Goal: Communication & Community: Answer question/provide support

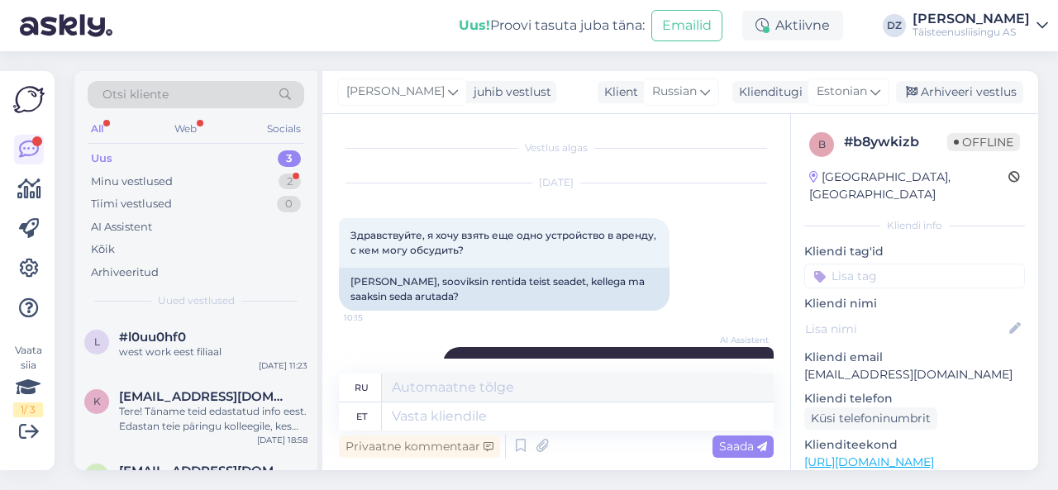
scroll to position [1711, 0]
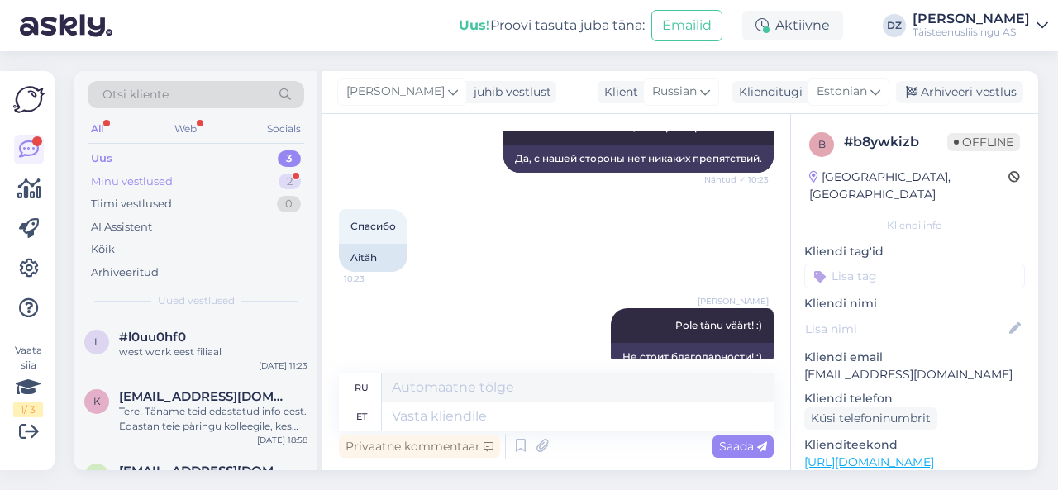
click at [192, 178] on div "Minu vestlused 2" at bounding box center [196, 181] width 216 height 23
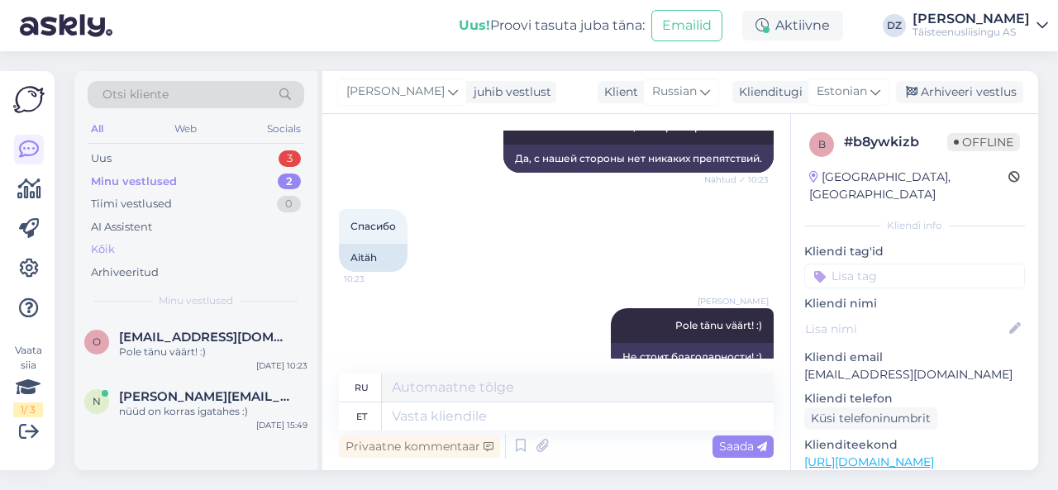
click at [140, 249] on div "Kõik" at bounding box center [196, 249] width 216 height 23
click at [165, 367] on div "O Omo79@mail.ru Pole tänu väärt! :) Sep 29 10:23" at bounding box center [195, 347] width 243 height 59
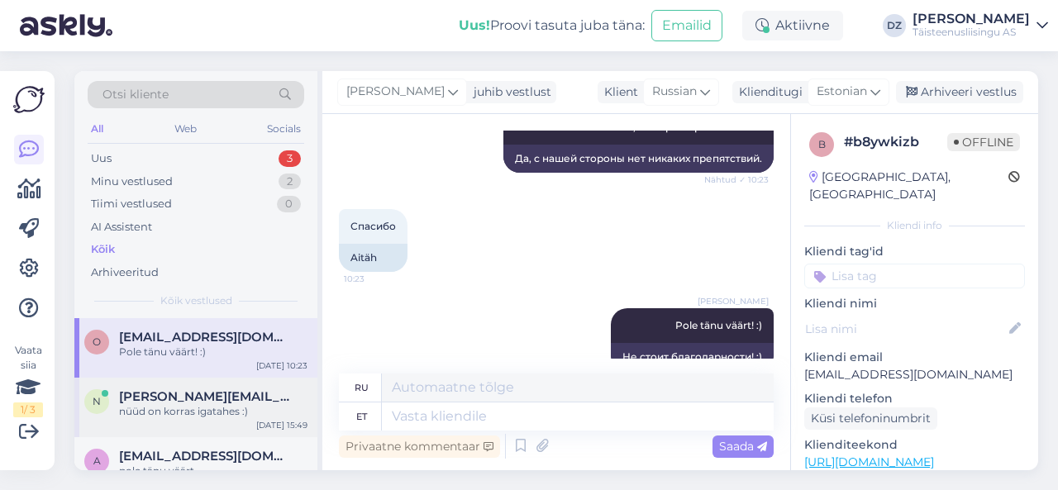
click at [183, 412] on div "nüüd on korras igatahes :)" at bounding box center [213, 411] width 188 height 15
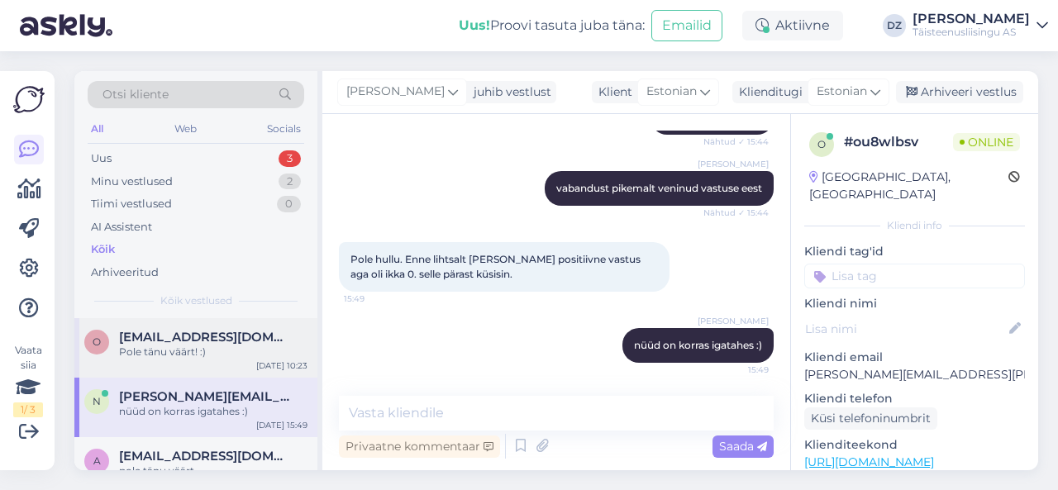
scroll to position [732, 0]
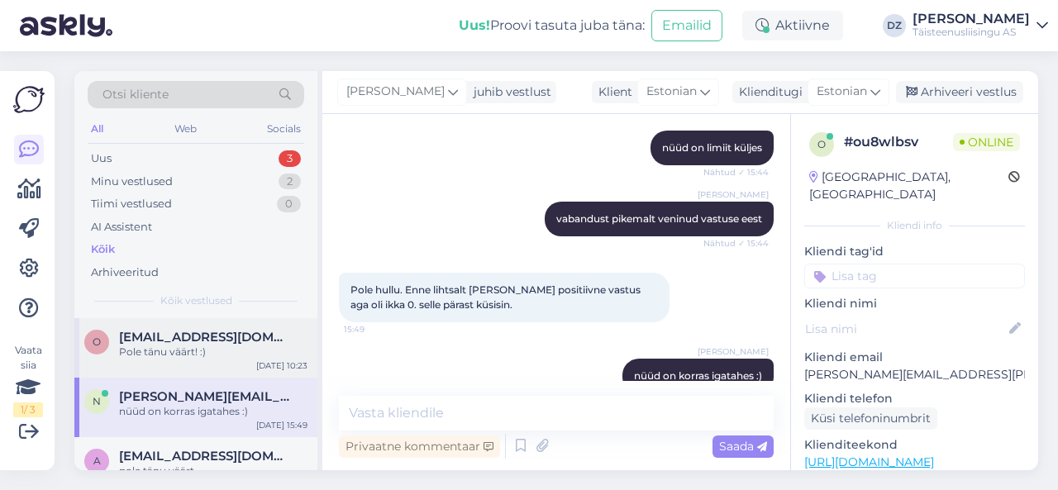
click at [203, 330] on span "[EMAIL_ADDRESS][DOMAIN_NAME]" at bounding box center [205, 337] width 172 height 15
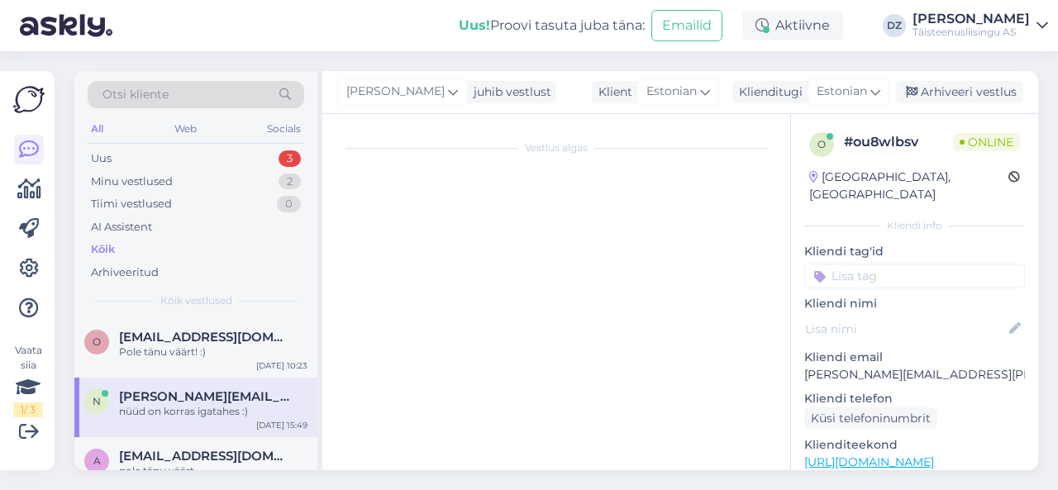
scroll to position [1711, 0]
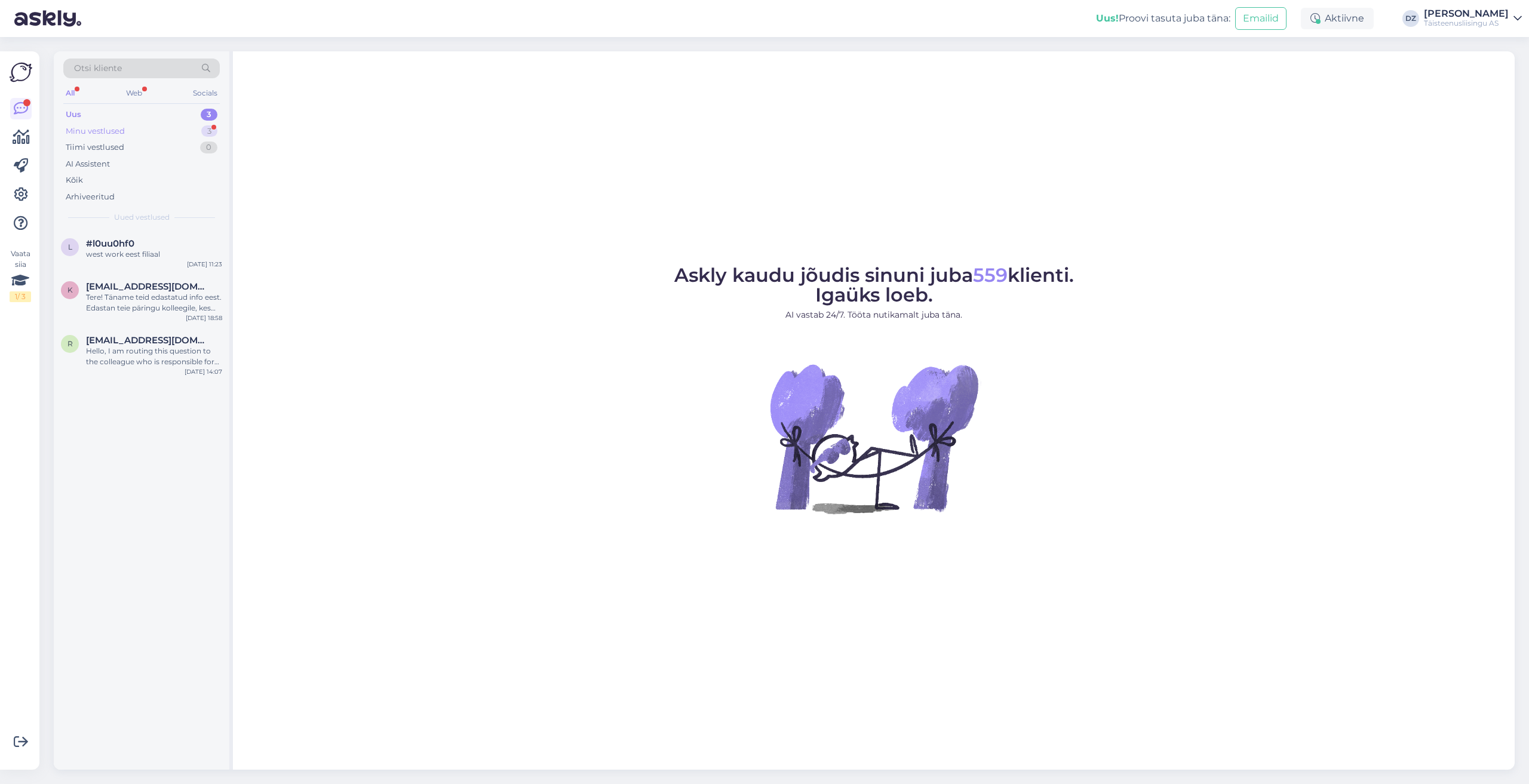
click at [132, 129] on div "Minu vestlused 3" at bounding box center [142, 131] width 156 height 17
click at [140, 244] on span "allan@flex.ee" at bounding box center [148, 244] width 124 height 11
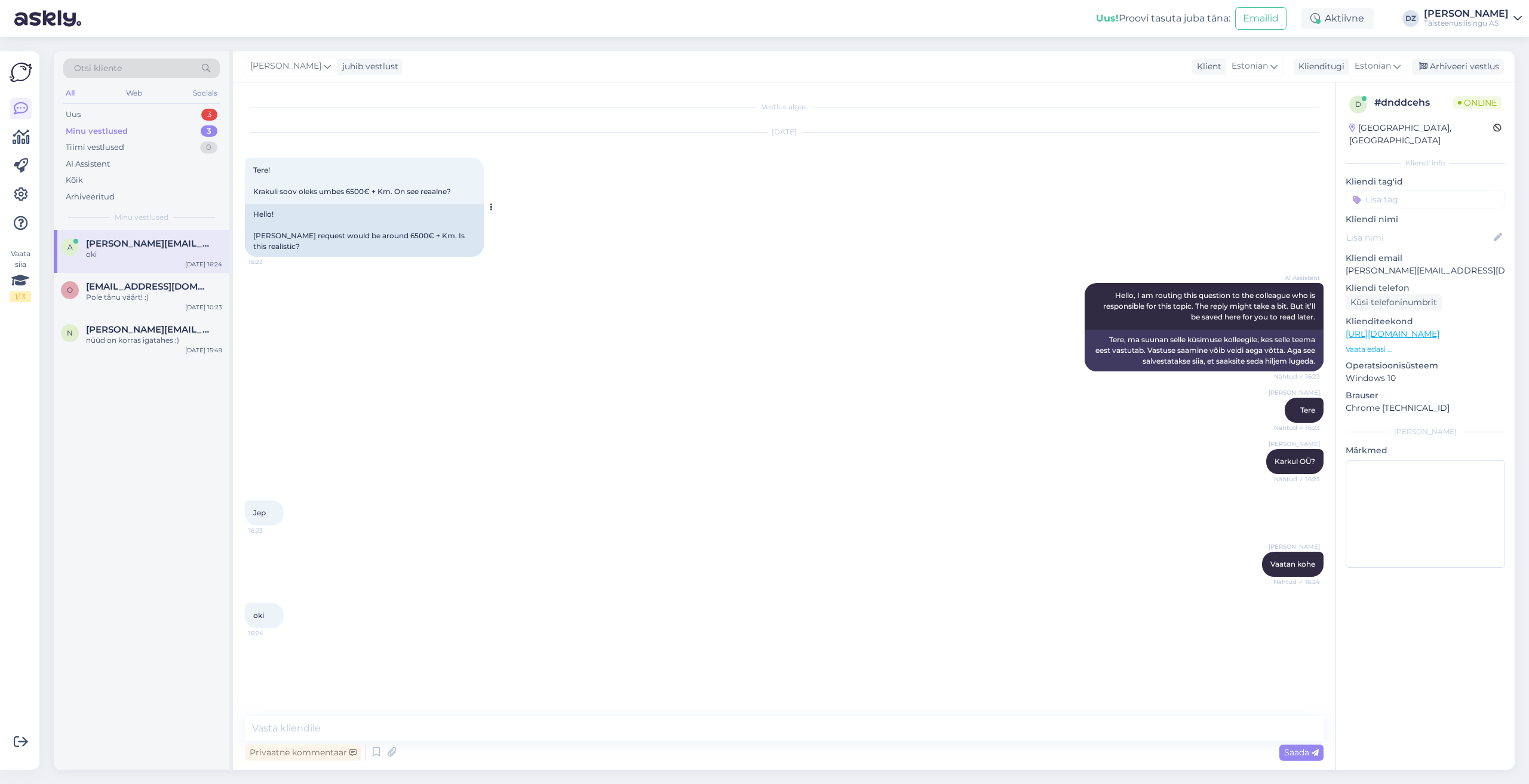
click at [343, 191] on span "Tere! Krakuli soov oleks umbes 6500€ + Km. On see reaalne?" at bounding box center [351, 181] width 197 height 30
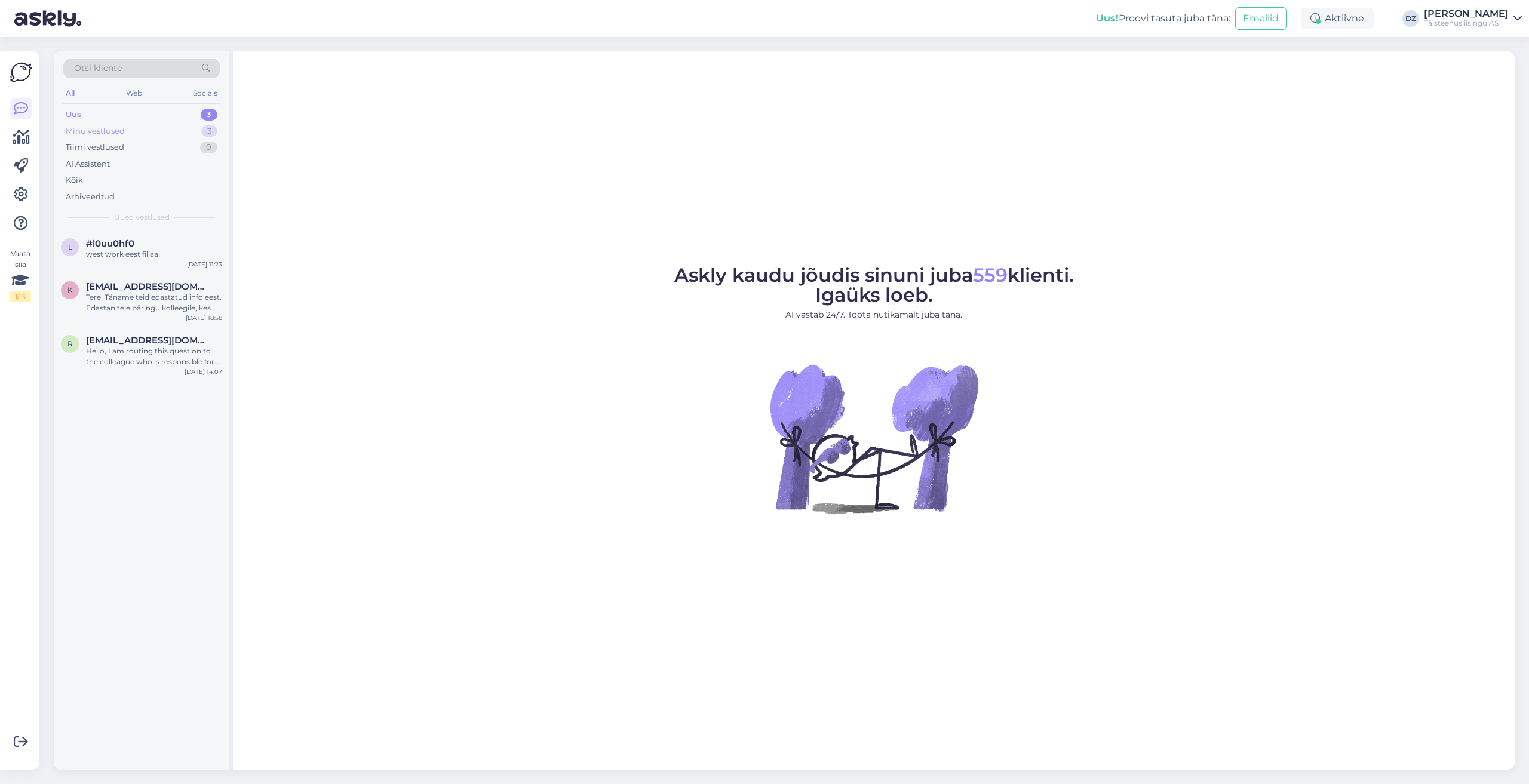
click at [117, 136] on div "Minu vestlused" at bounding box center [95, 132] width 59 height 12
click at [122, 246] on span "[PERSON_NAME][EMAIL_ADDRESS][DOMAIN_NAME]" at bounding box center [148, 244] width 124 height 11
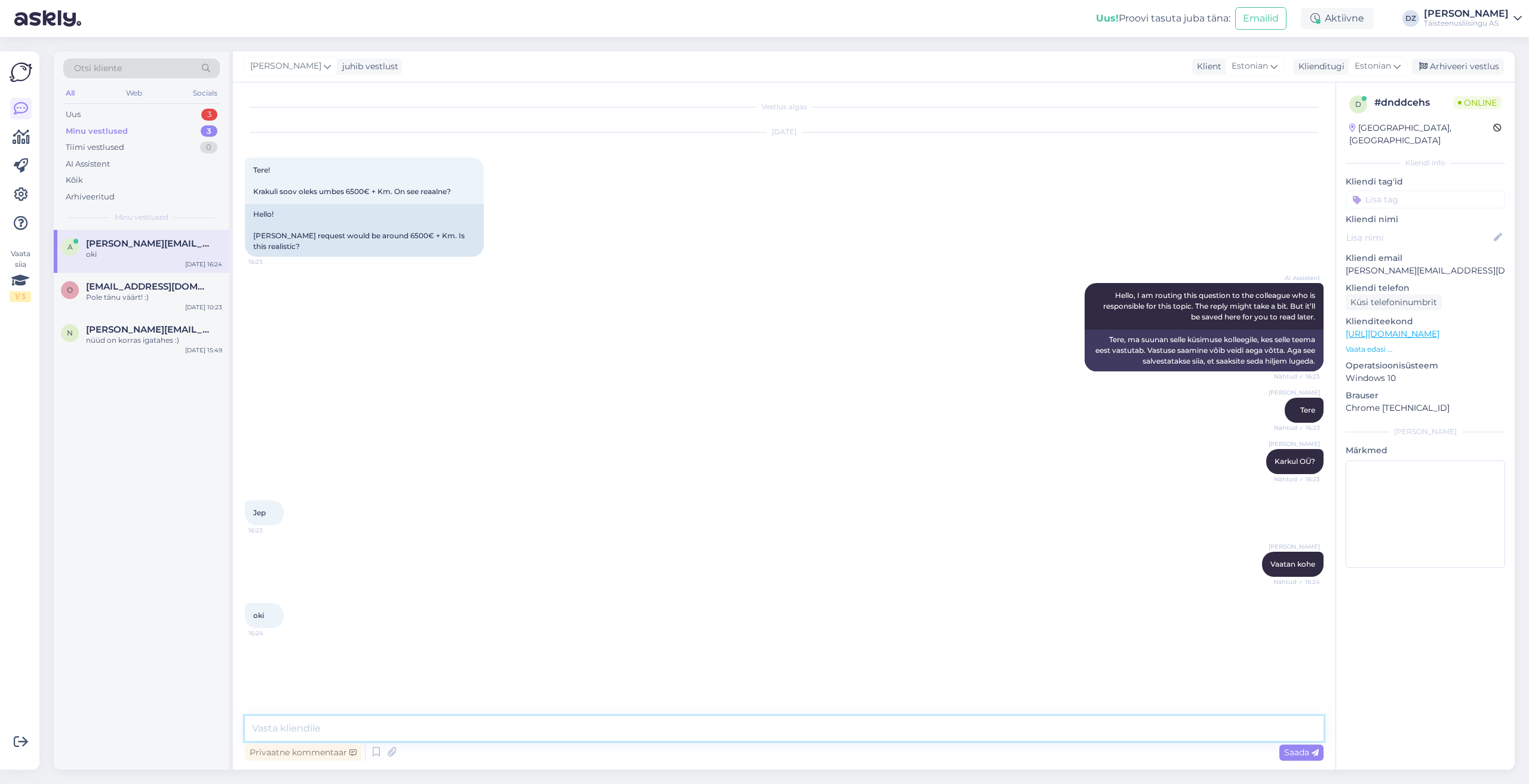
click at [564, 738] on textarea at bounding box center [784, 728] width 1079 height 25
type textarea "panin limiidi külge"
